Goal: Check status: Check status

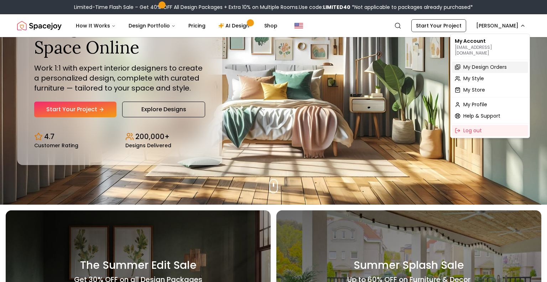
click at [478, 63] on span "My Design Orders" at bounding box center [485, 66] width 43 height 7
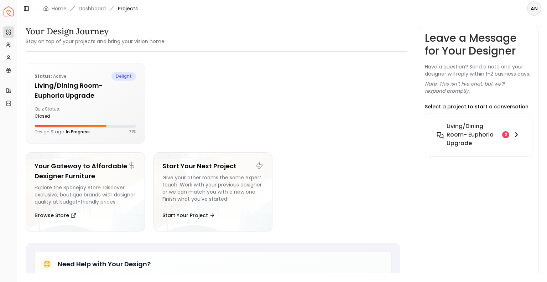
click at [498, 129] on h6 "Living/Dining Room- Euphoria Upgrade" at bounding box center [473, 135] width 53 height 26
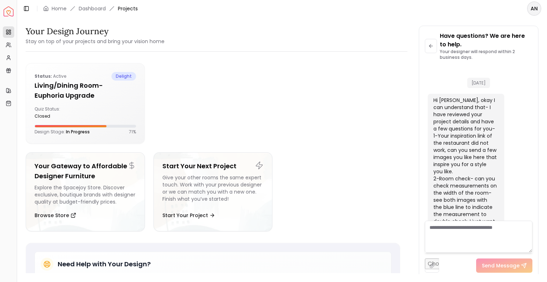
scroll to position [1113, 0]
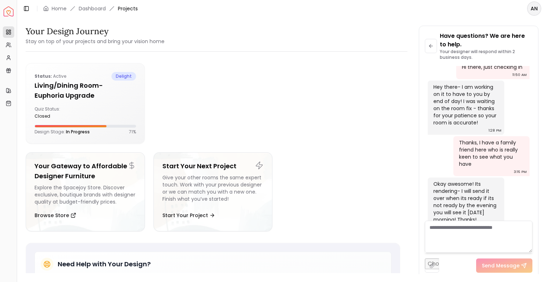
click at [449, 232] on textarea at bounding box center [479, 237] width 108 height 32
type textarea "**********"
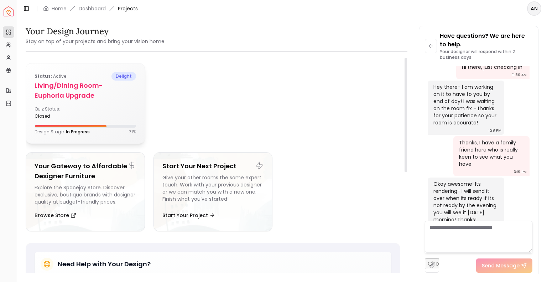
click at [88, 111] on div "Quiz Status: closed" at bounding box center [86, 112] width 102 height 13
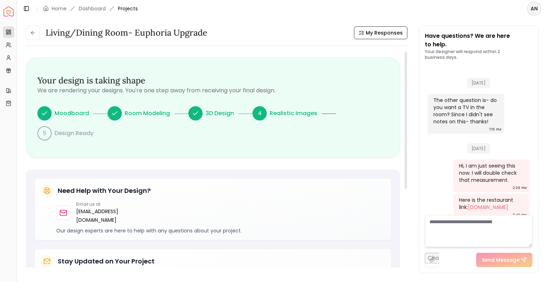
scroll to position [848, 0]
